Goal: Check status: Check status

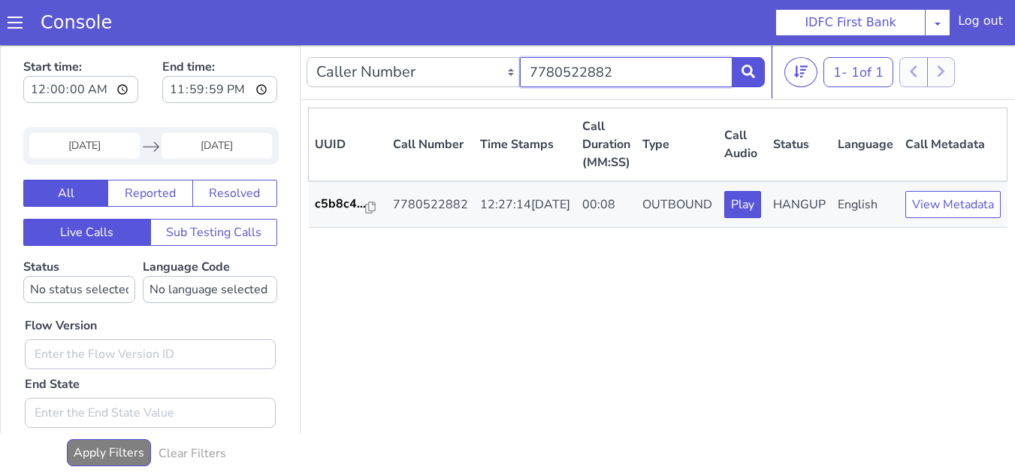
click at [612, 71] on input "7780522882" at bounding box center [626, 72] width 213 height 30
paste input "889160961"
click at [742, 73] on icon at bounding box center [748, 72] width 14 height 14
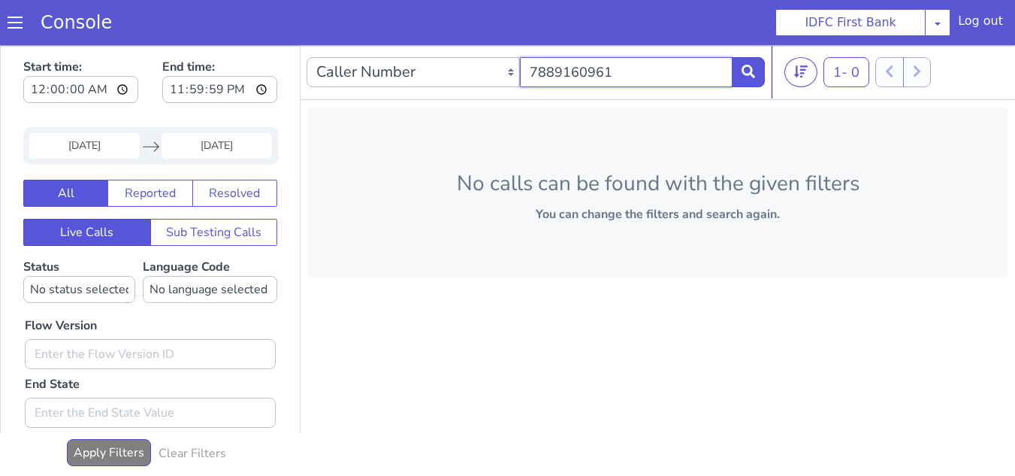
click at [618, 70] on input "7889160961" at bounding box center [626, 72] width 213 height 30
paste input "6) 949-1700"
click at [554, 69] on input "786) 949-1700" at bounding box center [626, 72] width 213 height 30
type input "7869491700"
click at [739, 68] on button at bounding box center [748, 72] width 33 height 30
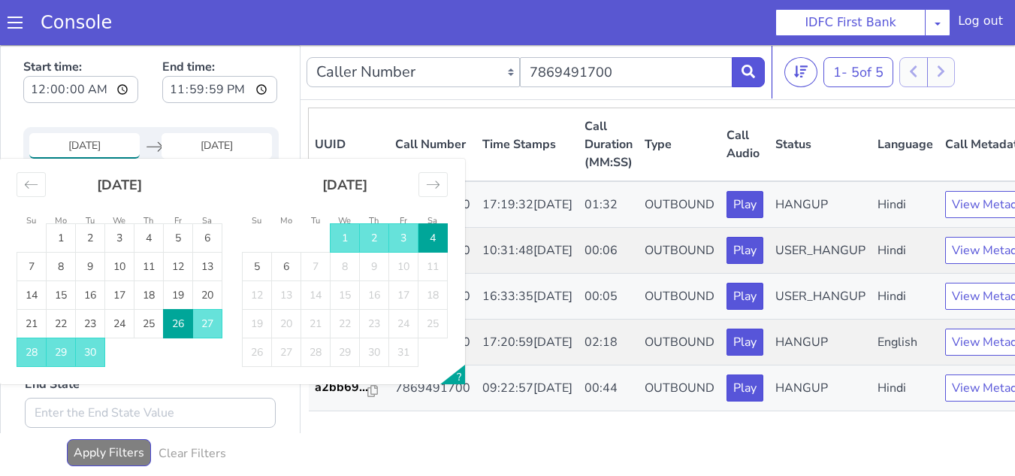
click at [92, 143] on input "[DATE]" at bounding box center [84, 146] width 110 height 26
drag, startPoint x: 171, startPoint y: 319, endPoint x: 195, endPoint y: 308, distance: 25.9
click at [173, 319] on td "26" at bounding box center [178, 324] width 29 height 29
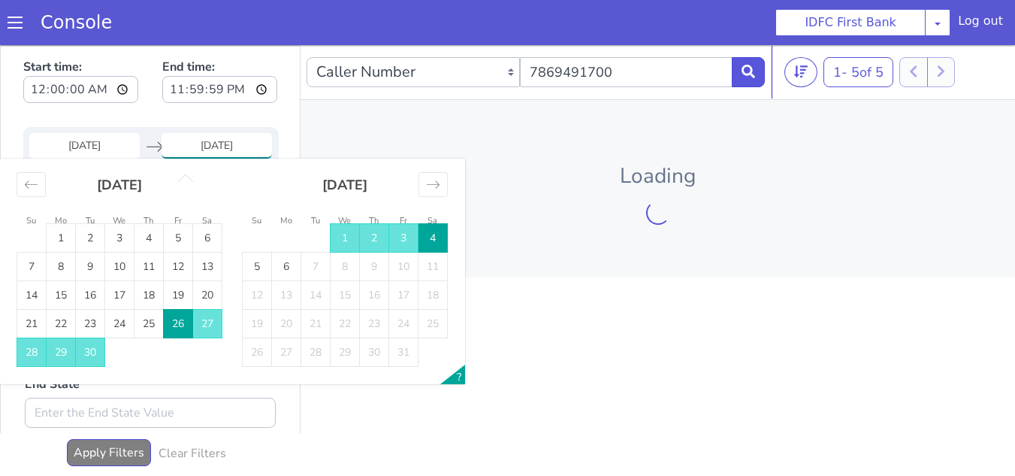
click at [282, 267] on td "6" at bounding box center [286, 266] width 29 height 29
type input "[DATE]"
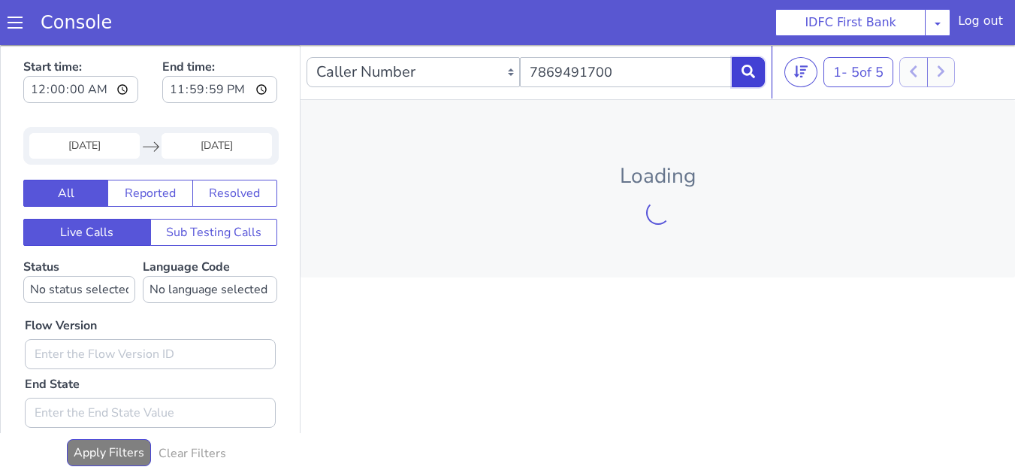
click at [751, 73] on icon at bounding box center [748, 72] width 14 height 14
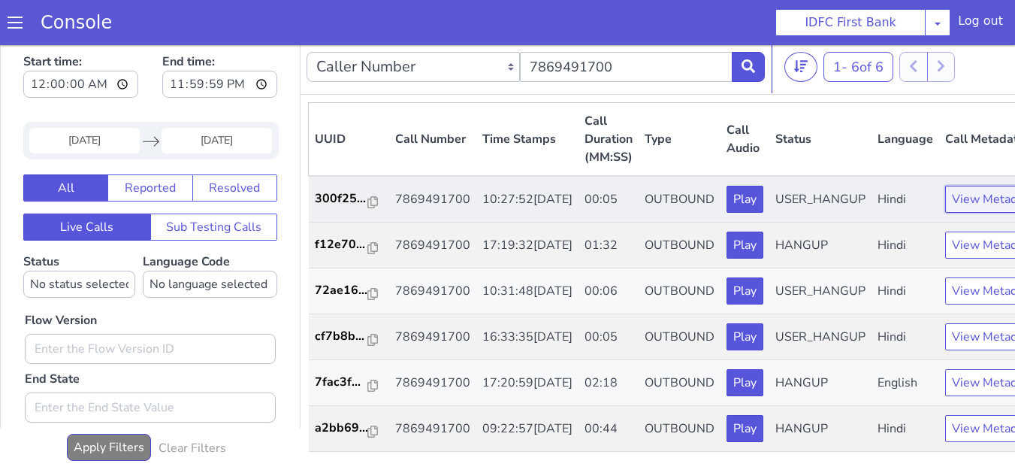
click at [950, 209] on button "View Metadata" at bounding box center [992, 199] width 95 height 27
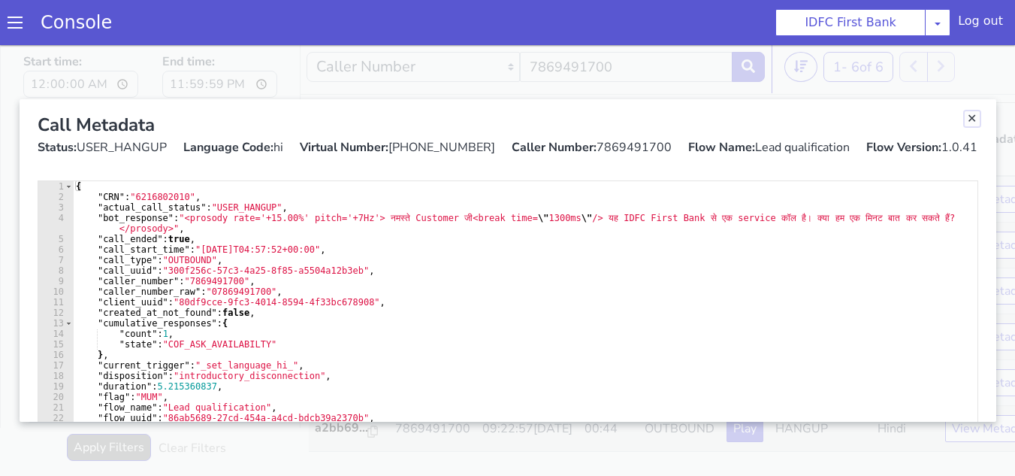
click at [966, 119] on link "Close" at bounding box center [972, 118] width 15 height 15
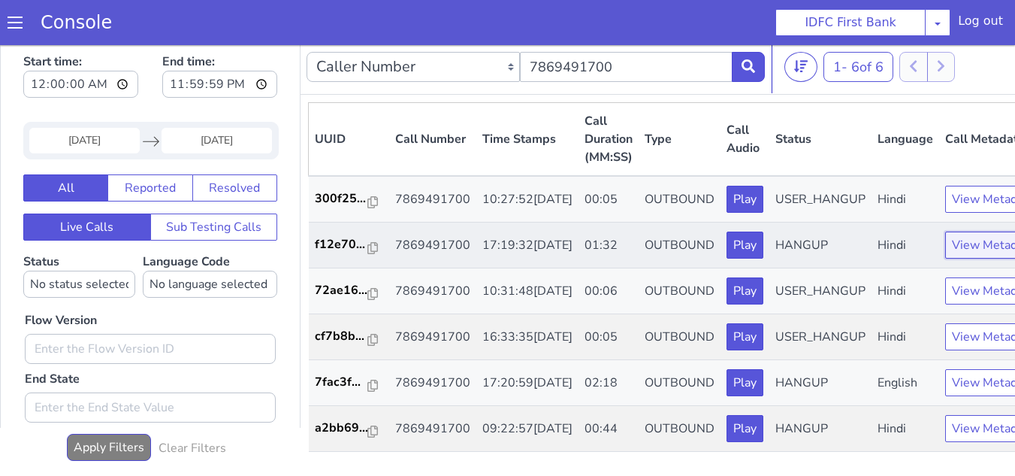
click at [988, 258] on button "View Metadata" at bounding box center [992, 244] width 95 height 27
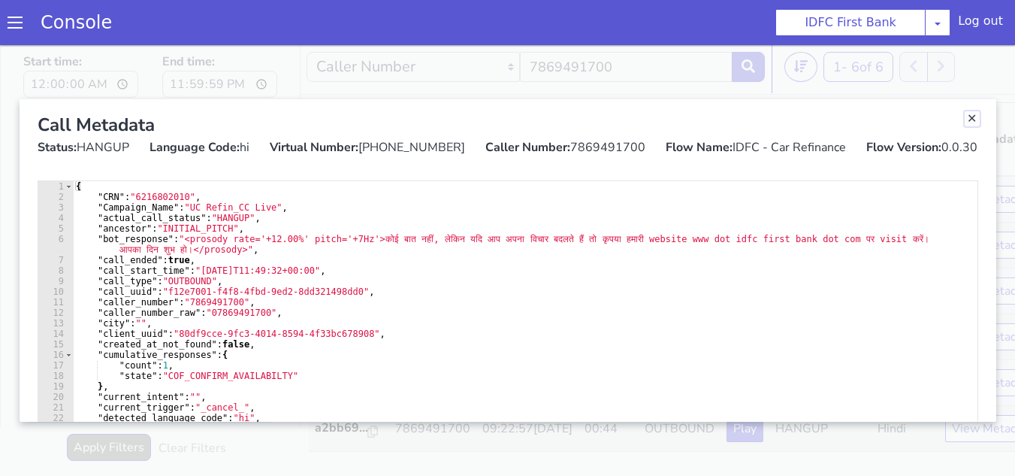
click at [968, 116] on link "Close" at bounding box center [972, 118] width 15 height 15
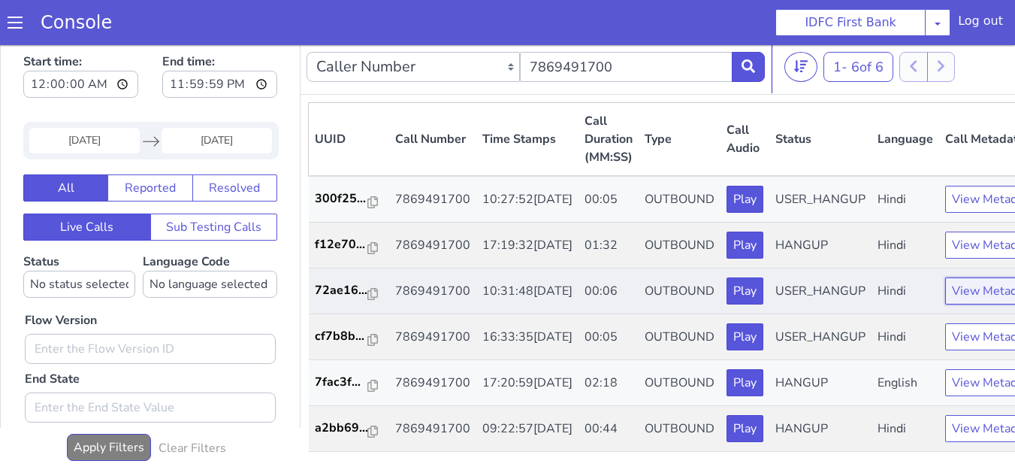
click at [945, 304] on button "View Metadata" at bounding box center [992, 290] width 95 height 27
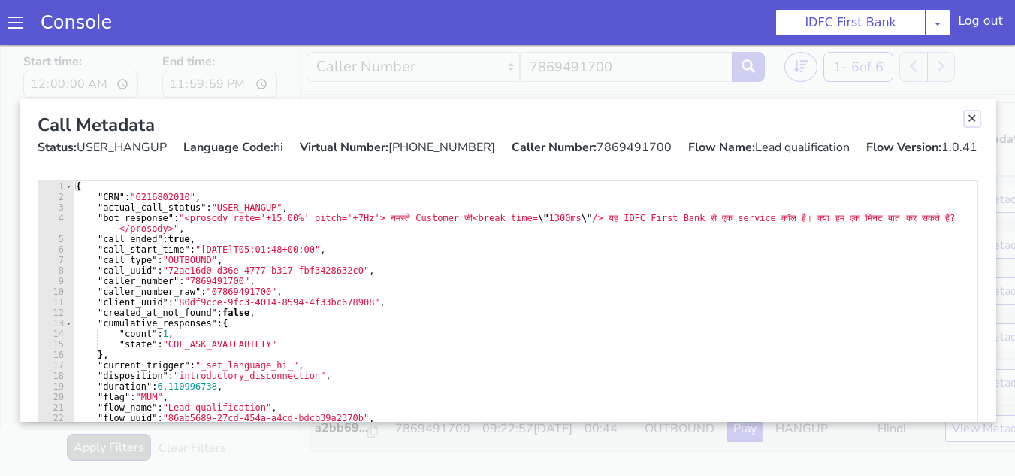
click at [965, 119] on link "Close" at bounding box center [972, 118] width 15 height 15
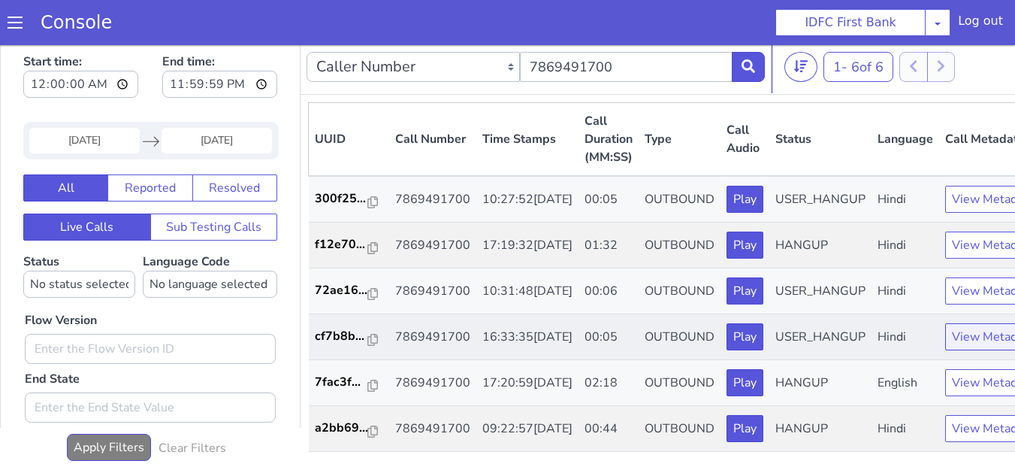
scroll to position [75, 0]
click at [945, 349] on button "View Metadata" at bounding box center [992, 336] width 95 height 27
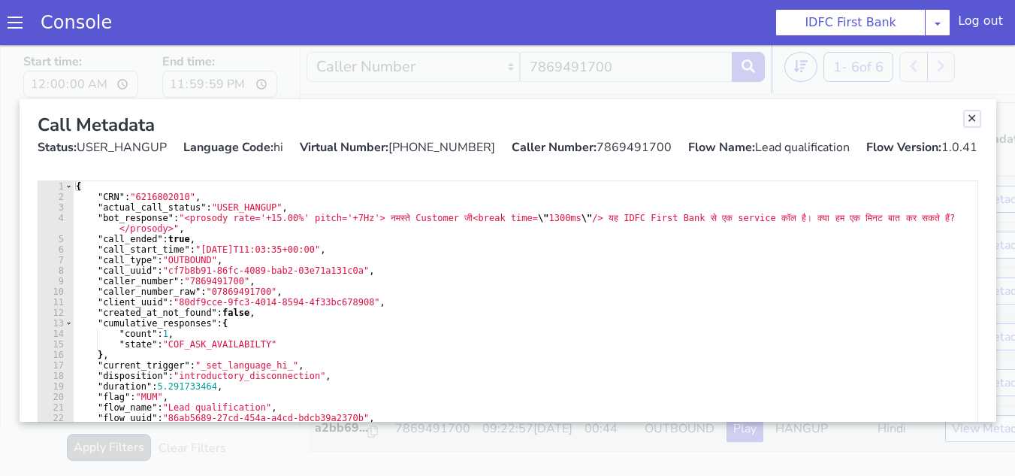
click at [967, 119] on link "Close" at bounding box center [972, 118] width 15 height 15
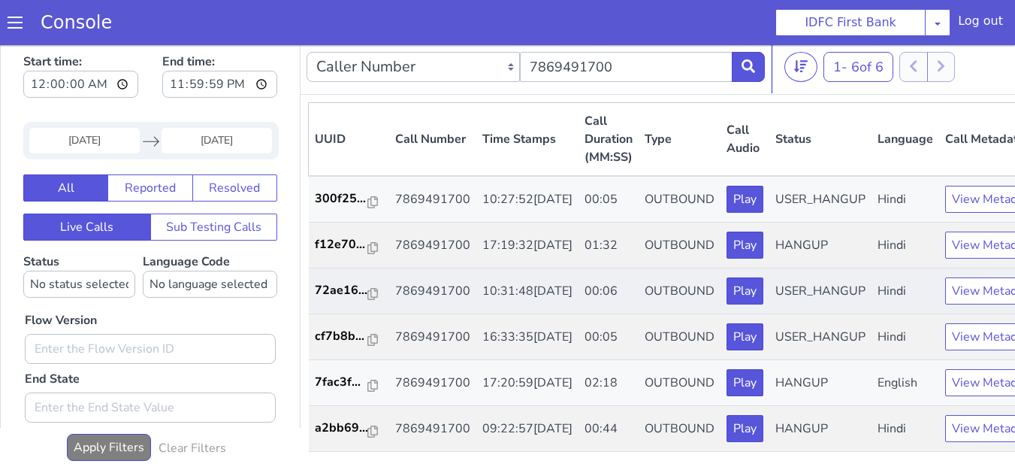
scroll to position [0, 0]
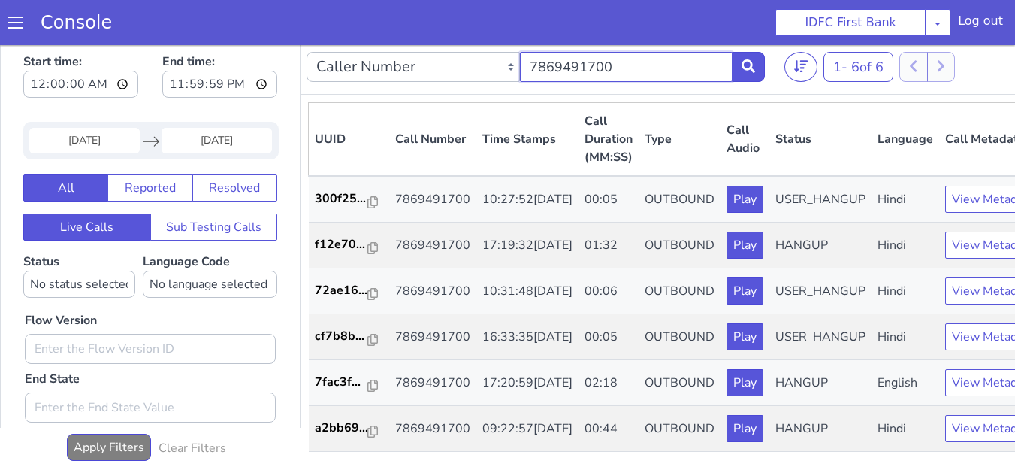
click at [630, 55] on input "7869491700" at bounding box center [626, 67] width 213 height 30
